Goal: Information Seeking & Learning: Learn about a topic

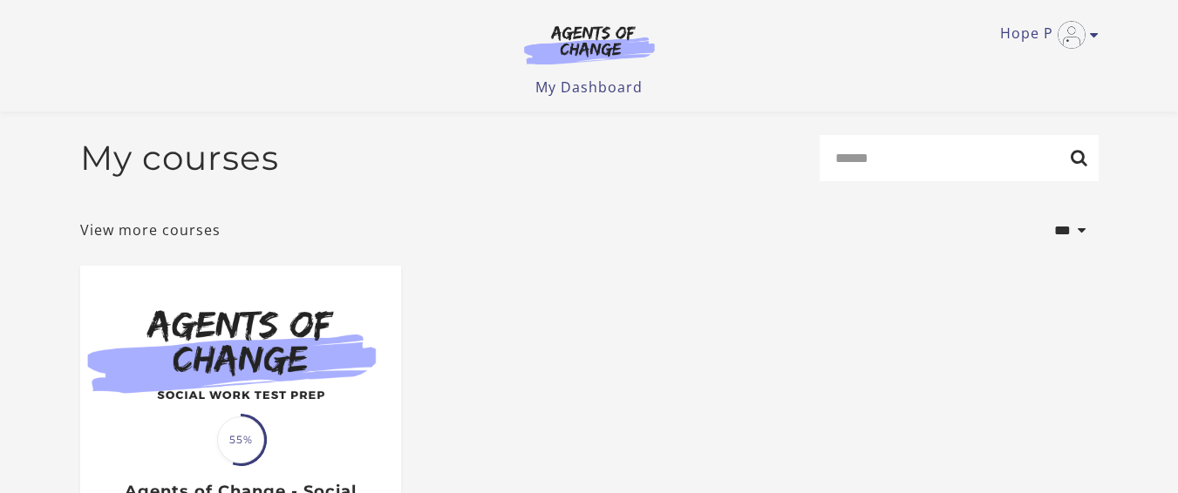
scroll to position [305, 0]
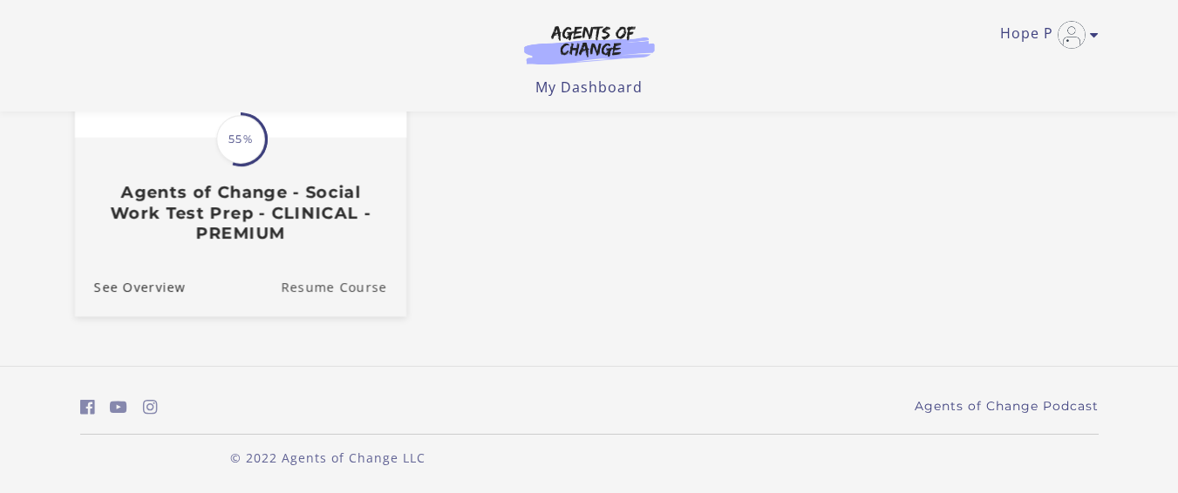
click at [303, 288] on link "Resume Course" at bounding box center [344, 286] width 126 height 58
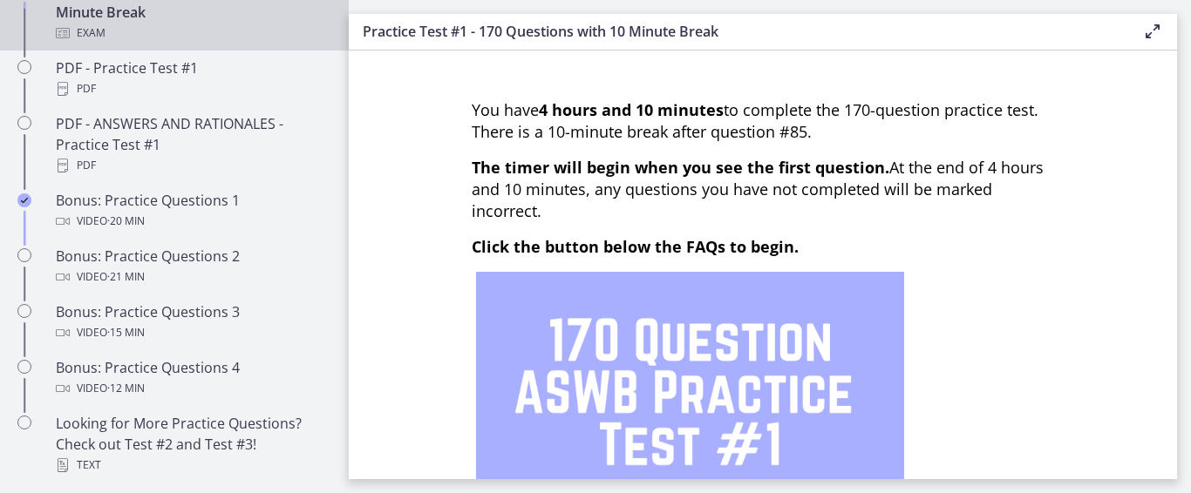
scroll to position [1016, 0]
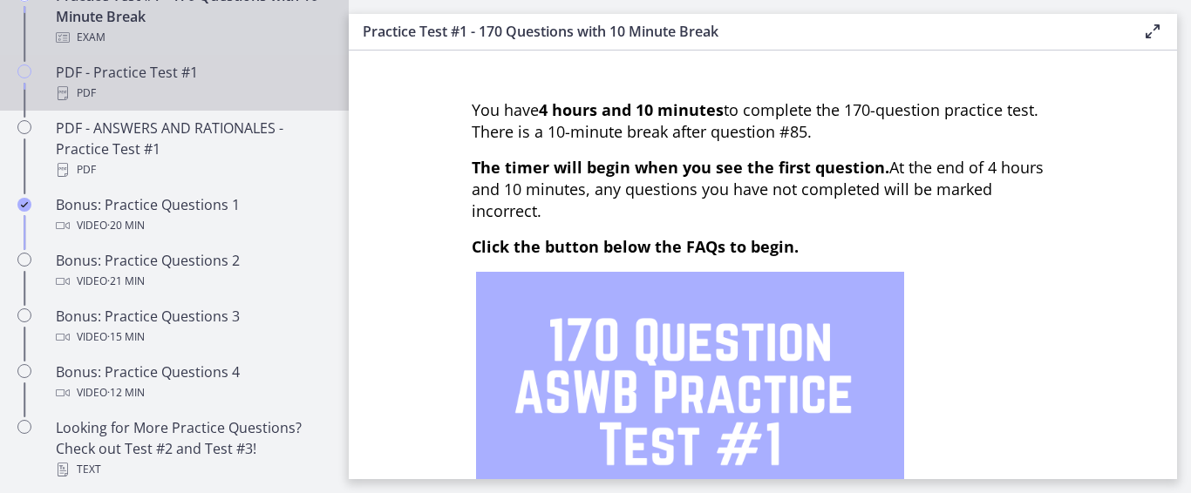
click at [180, 104] on div "PDF" at bounding box center [192, 93] width 272 height 21
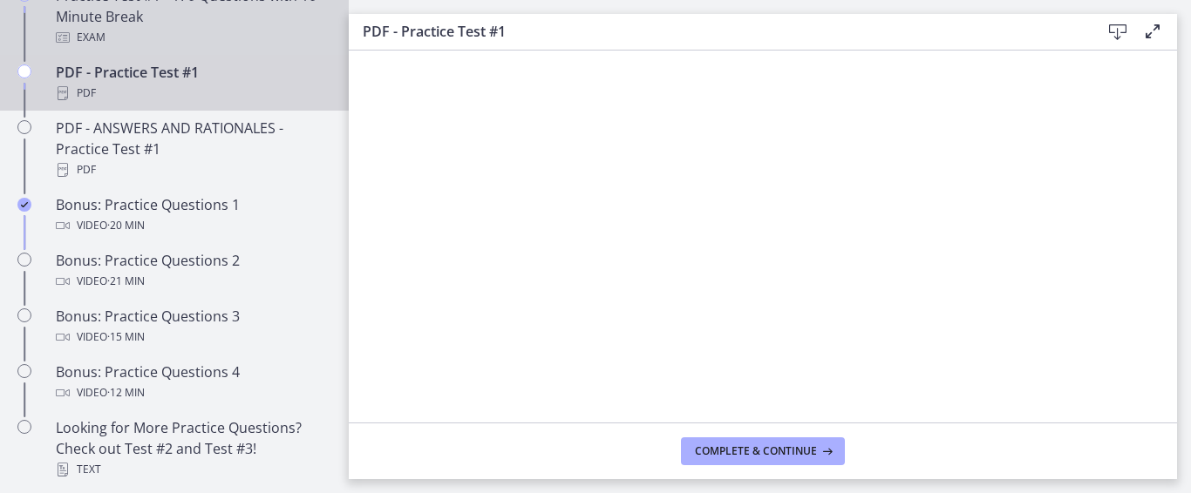
click at [176, 30] on div "Practice Test #1 - 170 Questions with 10 Minute Break Exam" at bounding box center [192, 16] width 272 height 63
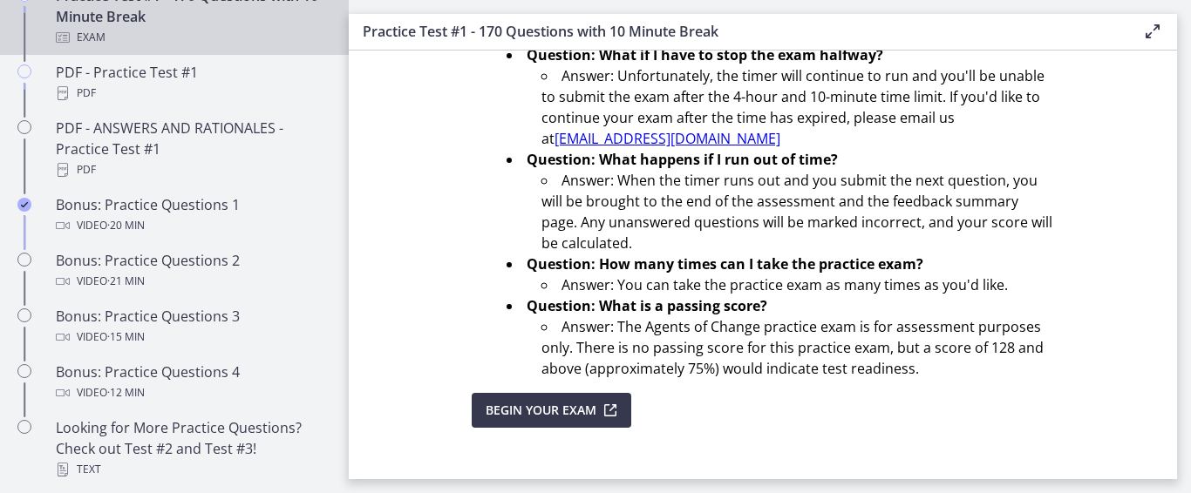
scroll to position [745, 0]
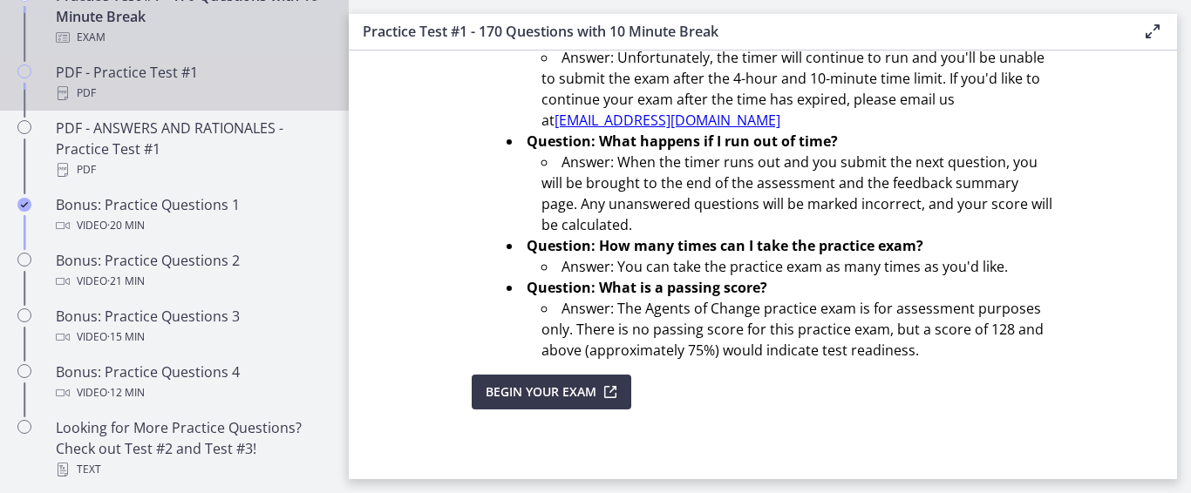
click at [123, 104] on div "PDF" at bounding box center [192, 93] width 272 height 21
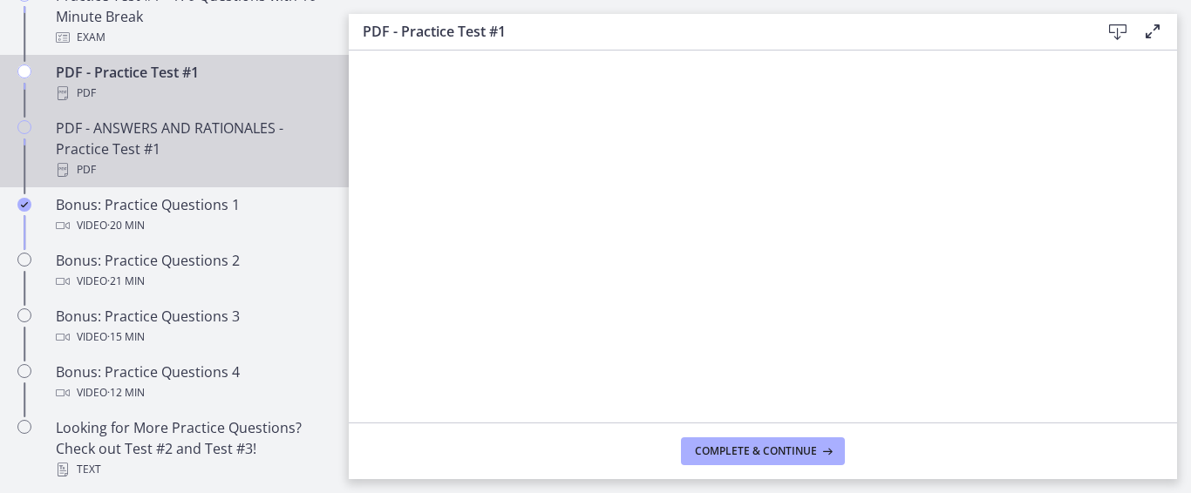
click at [119, 167] on div "PDF - ANSWERS AND RATIONALES - Practice Test #1 PDF" at bounding box center [192, 149] width 272 height 63
click at [116, 104] on div "PDF" at bounding box center [192, 93] width 272 height 21
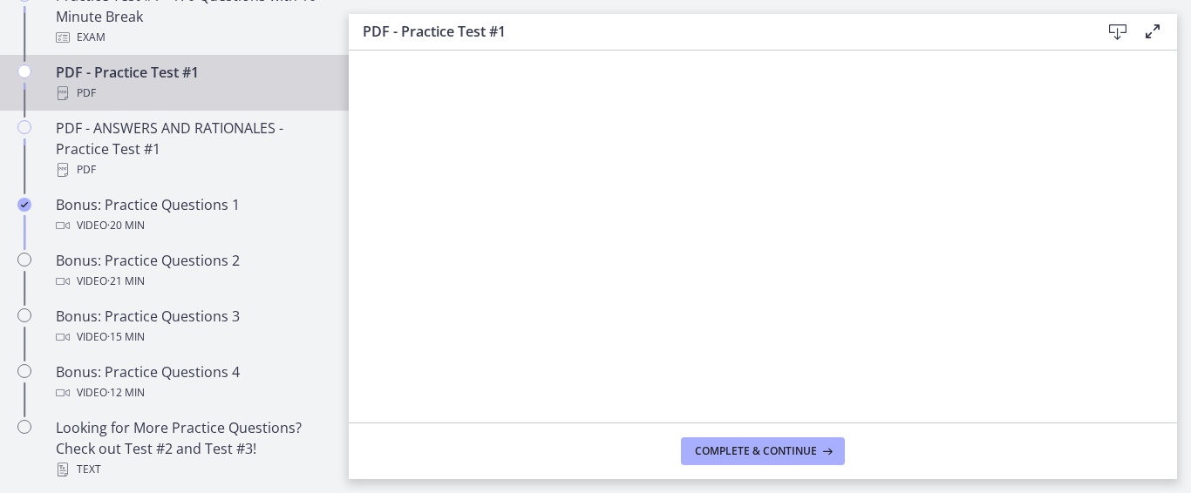
click at [1190, 397] on main "PDF - Practice Test #1 Download Enable fullscreen Complete & continue" at bounding box center [770, 246] width 842 height 493
